Goal: Task Accomplishment & Management: Complete application form

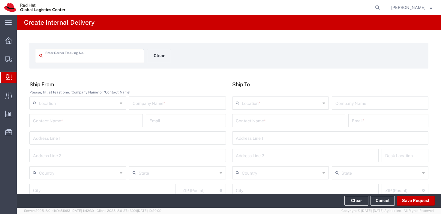
click at [248, 119] on input "text" at bounding box center [289, 120] width 106 height 11
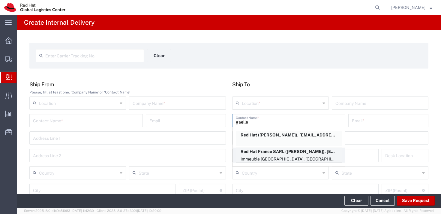
type input "gaelle"
click at [252, 152] on p "Red Hat France SARL ([PERSON_NAME]), [EMAIL_ADDRESS][DOMAIN_NAME]" at bounding box center [289, 152] width 106 height 8
type input "RH - Puteaux"
type input "Red Hat France SARL"
type input "[PERSON_NAME]"
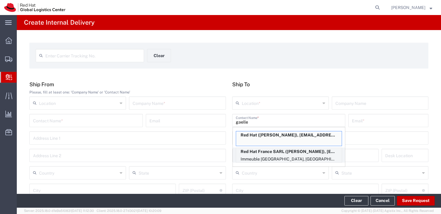
type input "[EMAIL_ADDRESS][DOMAIN_NAME]"
type input "Immeuble Defense Plaza, 8th Floor"
type input "[STREET_ADDRESS]¨re Lefoullon"
type input "FLEX"
type input "[GEOGRAPHIC_DATA]"
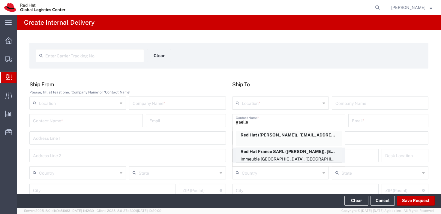
type input "PUTEAUX"
type input "92800"
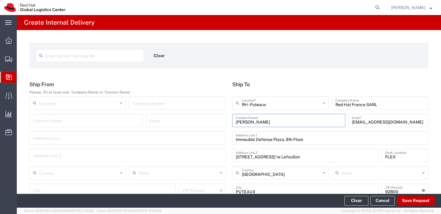
click at [185, 107] on input "text" at bounding box center [177, 102] width 89 height 11
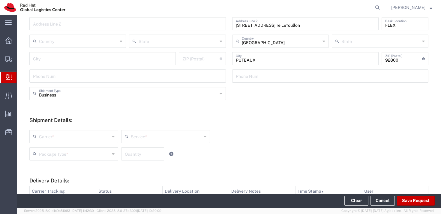
scroll to position [132, 0]
click at [103, 137] on input "text" at bounding box center [74, 135] width 71 height 11
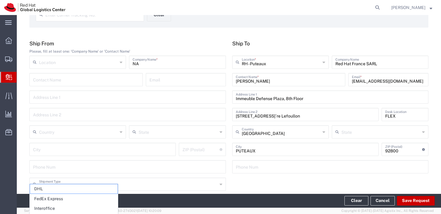
scroll to position [38, 0]
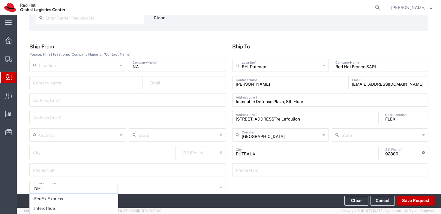
click at [139, 66] on input "NA" at bounding box center [177, 64] width 89 height 11
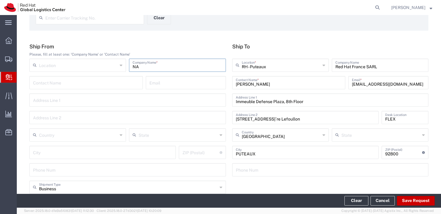
click at [139, 66] on input "NA" at bounding box center [177, 64] width 89 height 11
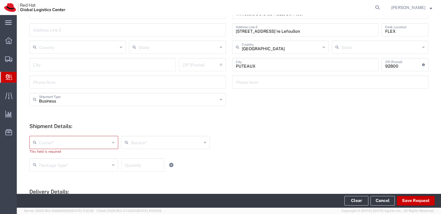
scroll to position [124, 0]
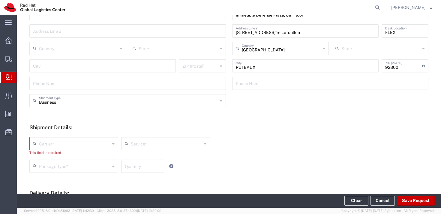
type input "Unknown"
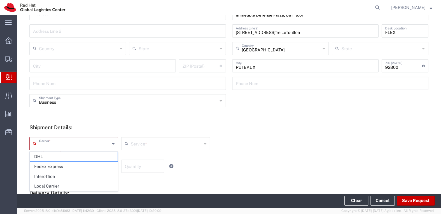
click at [54, 147] on input "text" at bounding box center [74, 143] width 71 height 11
click at [44, 192] on h5 "Delivery Details:" at bounding box center [228, 192] width 399 height 6
click at [55, 146] on input "text" at bounding box center [74, 143] width 71 height 11
click at [53, 186] on span "Local Carrier" at bounding box center [74, 185] width 88 height 9
type input "Local Carrier"
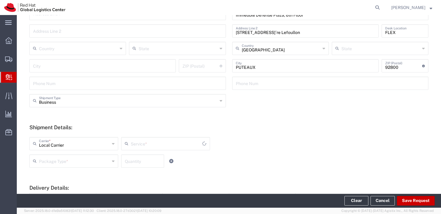
type input "Local_Ground"
click at [133, 143] on input "text" at bounding box center [166, 143] width 71 height 11
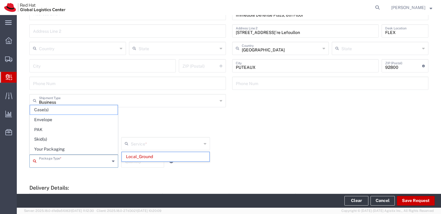
click at [86, 161] on input "text" at bounding box center [74, 160] width 71 height 11
type input "Local_Ground"
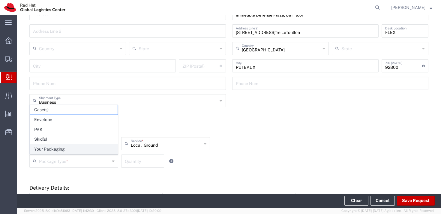
click at [80, 154] on li "Your Packaging" at bounding box center [74, 149] width 88 height 10
type input "Your Packaging"
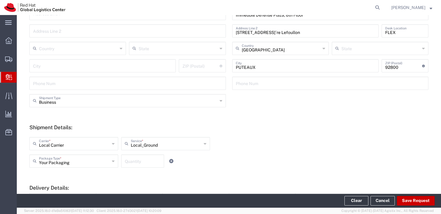
click at [131, 156] on input "number" at bounding box center [143, 160] width 36 height 11
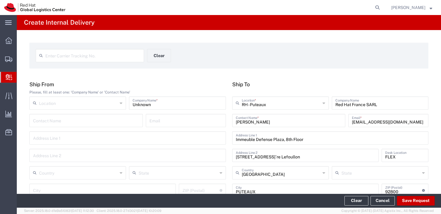
type input "6"
click at [147, 108] on div "Unknown Company Name *" at bounding box center [177, 102] width 97 height 13
click at [146, 105] on input "Unknown" at bounding box center [177, 102] width 89 height 11
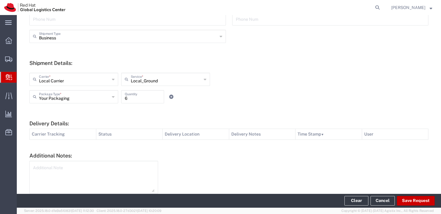
scroll to position [216, 0]
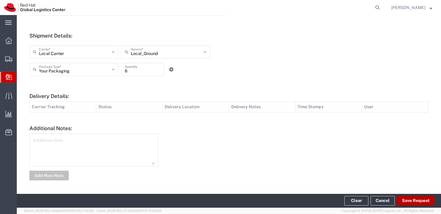
type input "-"
click at [408, 198] on button "Save Request" at bounding box center [416, 201] width 38 height 10
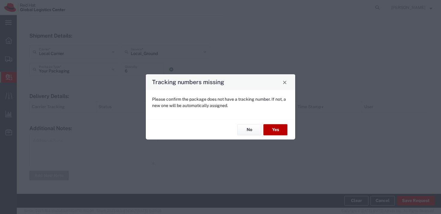
click at [278, 130] on button "Yes" at bounding box center [276, 129] width 24 height 11
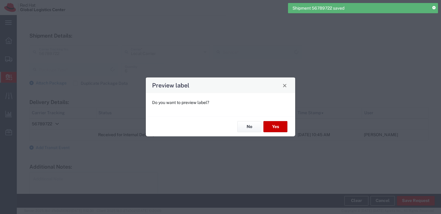
type input "Your Packaging"
type input "Local_Ground"
click at [249, 129] on button "No" at bounding box center [249, 126] width 24 height 11
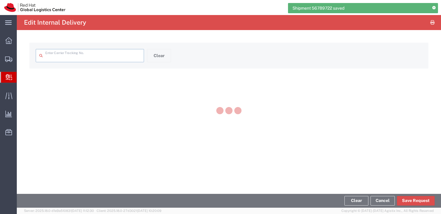
type input "56789722"
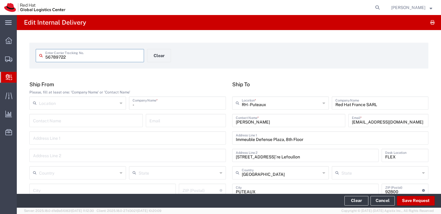
scroll to position [243, 0]
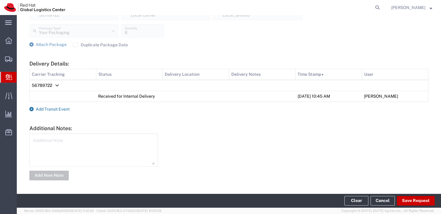
click at [44, 108] on span "Add Transit Event" at bounding box center [53, 109] width 34 height 5
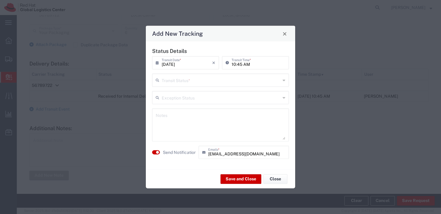
click at [221, 82] on input "text" at bounding box center [221, 79] width 119 height 11
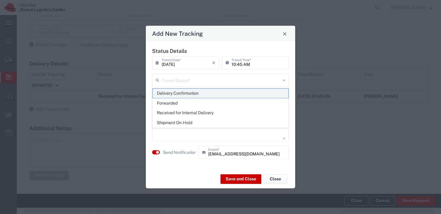
click at [210, 95] on span "Delivery Confirmation" at bounding box center [221, 93] width 136 height 9
type input "Delivery Confirmation"
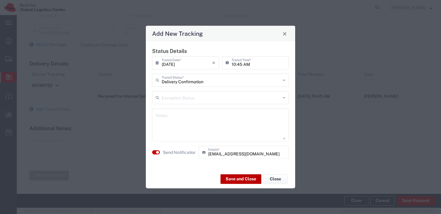
click at [242, 180] on button "Save and Close" at bounding box center [241, 179] width 41 height 10
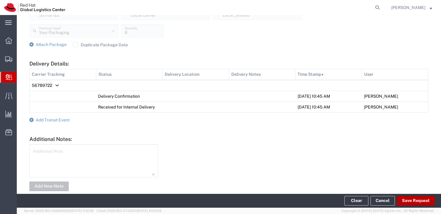
click at [409, 198] on button "Save Request" at bounding box center [416, 201] width 38 height 10
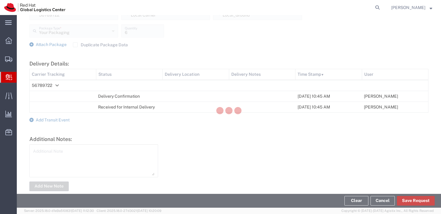
scroll to position [254, 0]
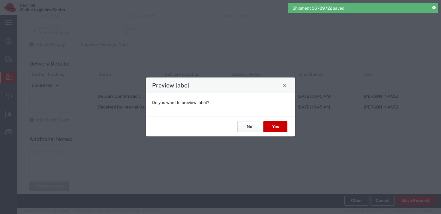
click at [246, 131] on button "No" at bounding box center [249, 126] width 24 height 11
